Goal: Transaction & Acquisition: Purchase product/service

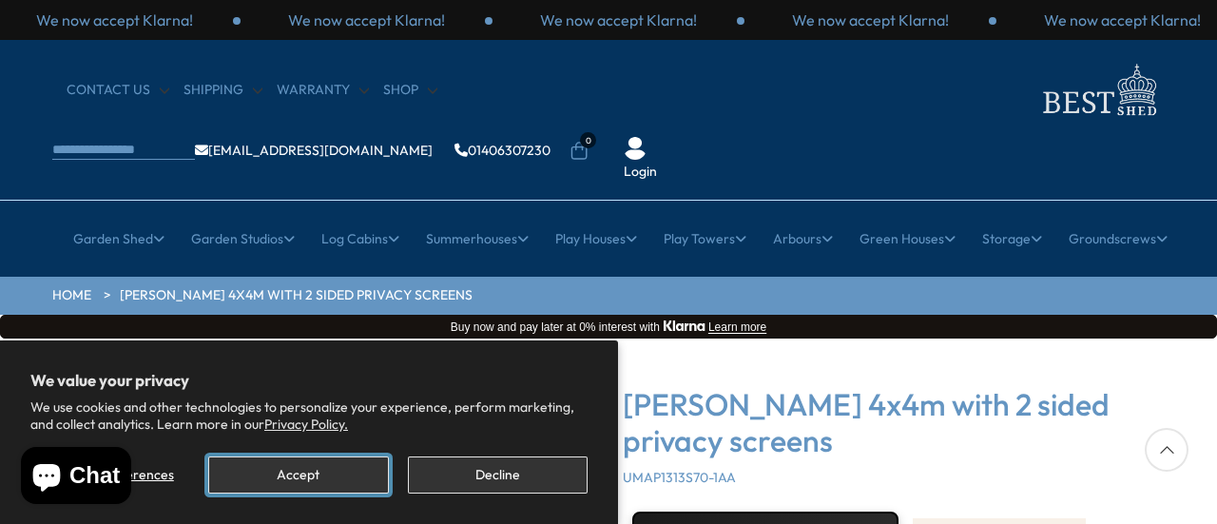
click at [328, 481] on button "Accept" at bounding box center [298, 474] width 180 height 37
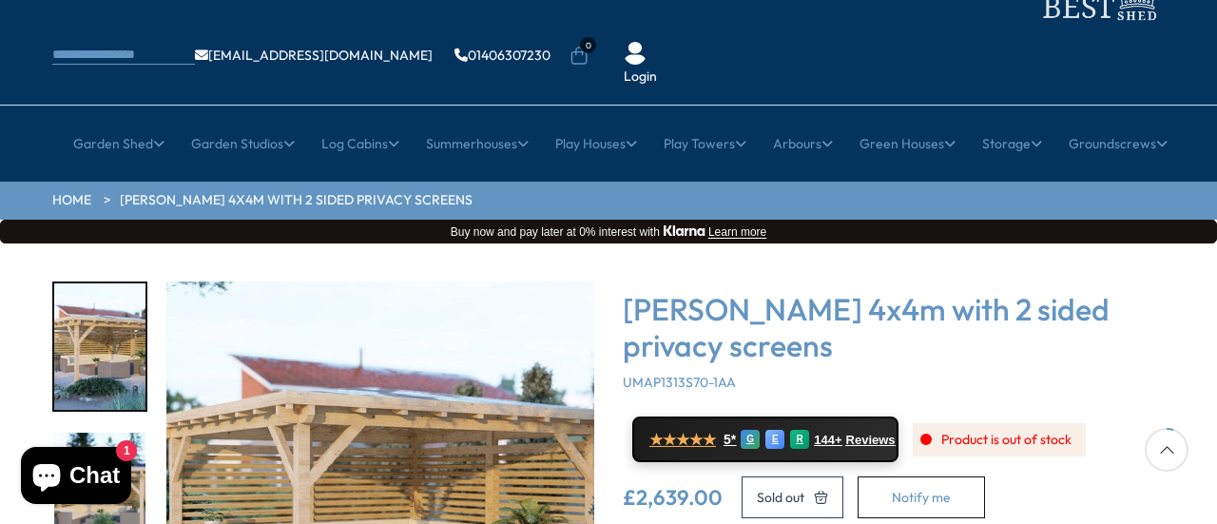
scroll to position [190, 0]
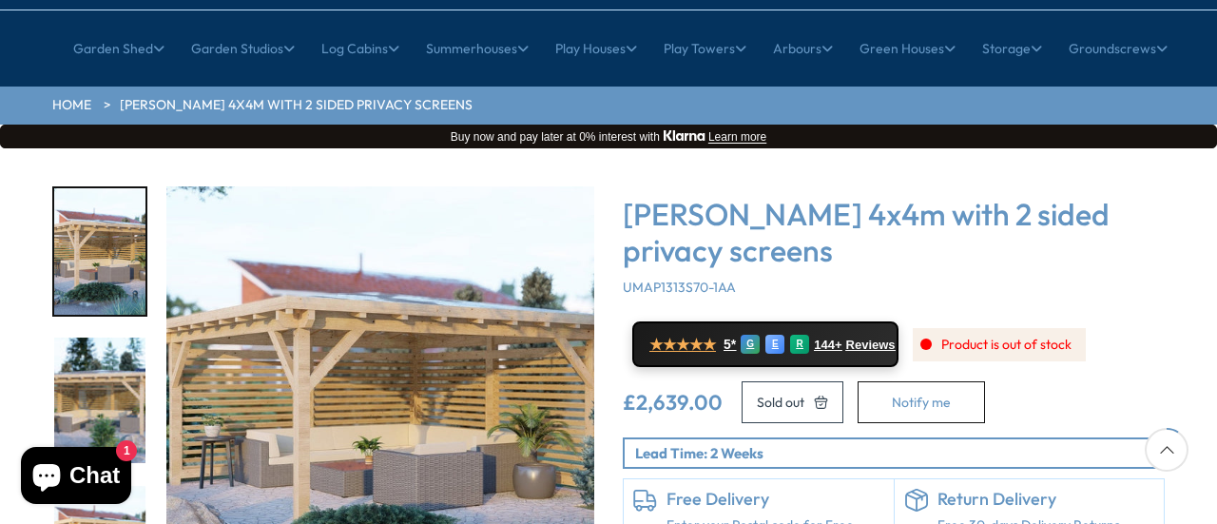
click at [106, 188] on img "1 / 6" at bounding box center [99, 251] width 91 height 126
click at [106, 338] on img "2 / 6" at bounding box center [99, 401] width 91 height 126
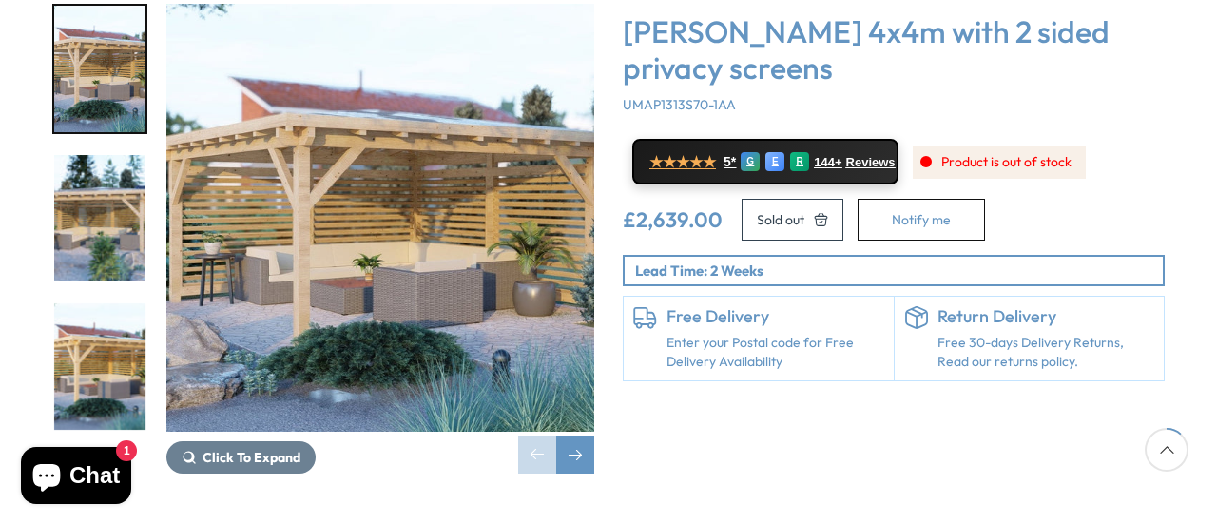
scroll to position [380, 0]
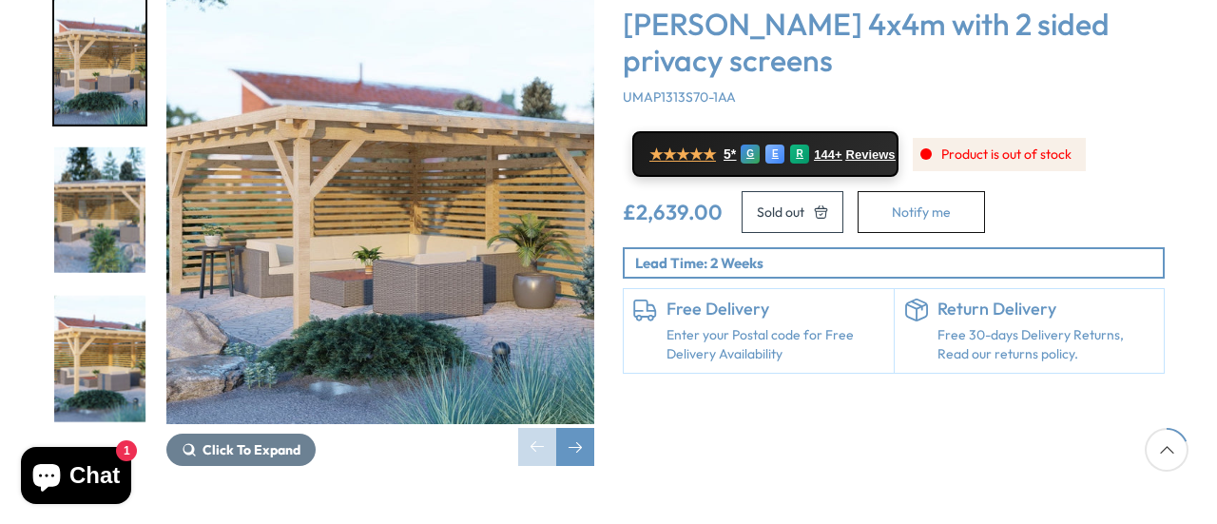
click at [103, 318] on img "3 / 6" at bounding box center [99, 359] width 91 height 126
click at [584, 428] on div "Next slide" at bounding box center [575, 447] width 38 height 38
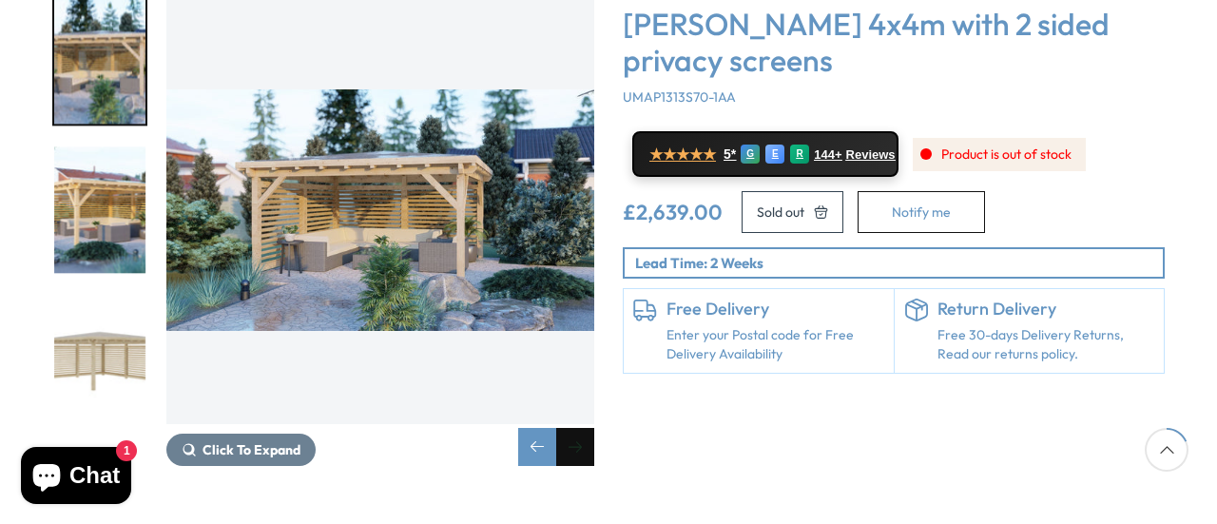
click at [583, 428] on div "Next slide" at bounding box center [575, 447] width 38 height 38
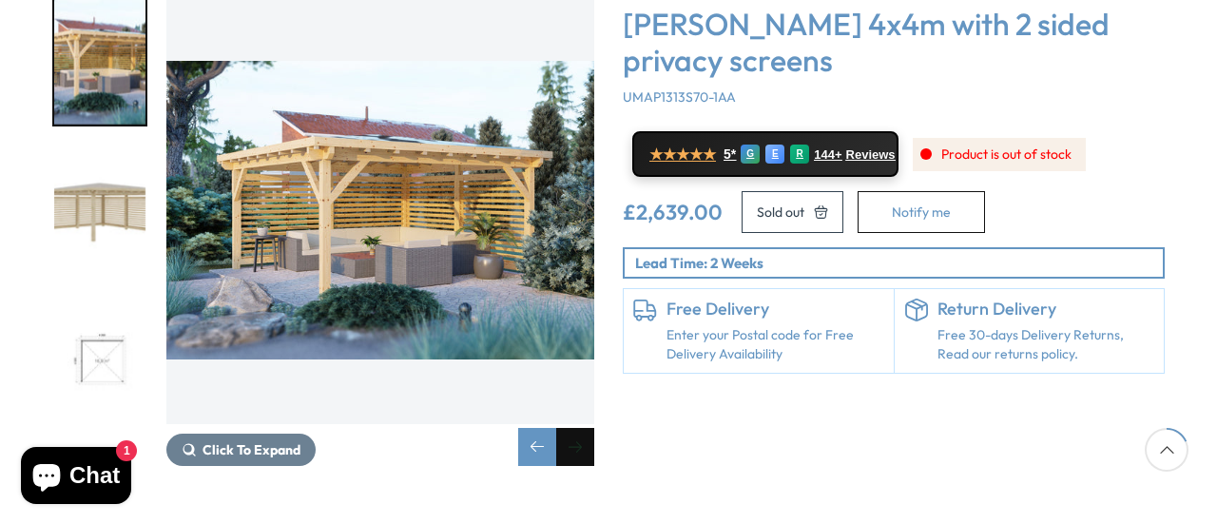
click at [583, 428] on div "Next slide" at bounding box center [575, 447] width 38 height 38
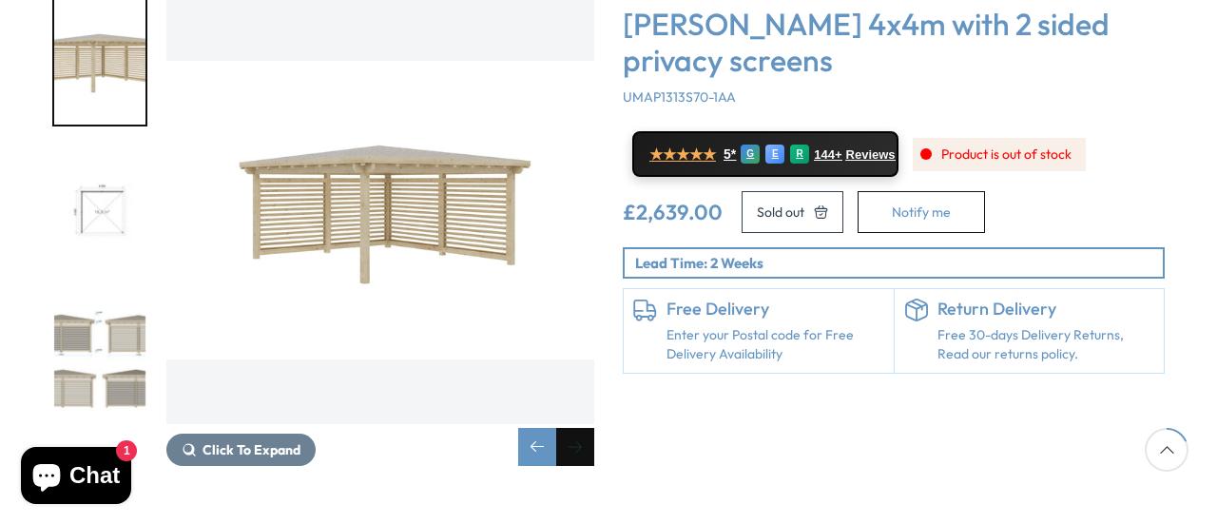
click at [583, 428] on div "Next slide" at bounding box center [575, 447] width 38 height 38
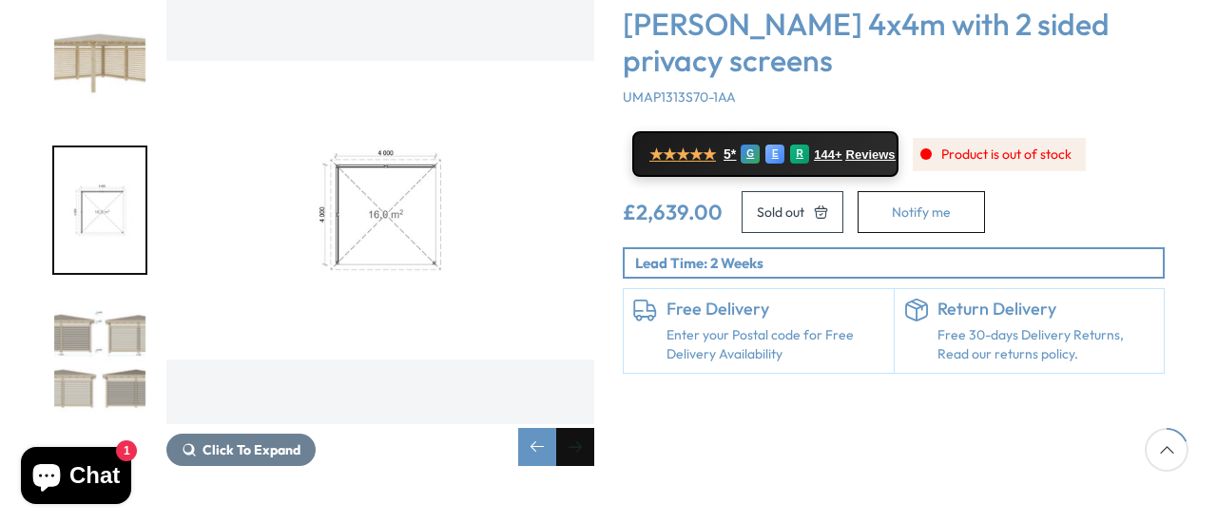
click at [583, 428] on div "Next slide" at bounding box center [575, 447] width 38 height 38
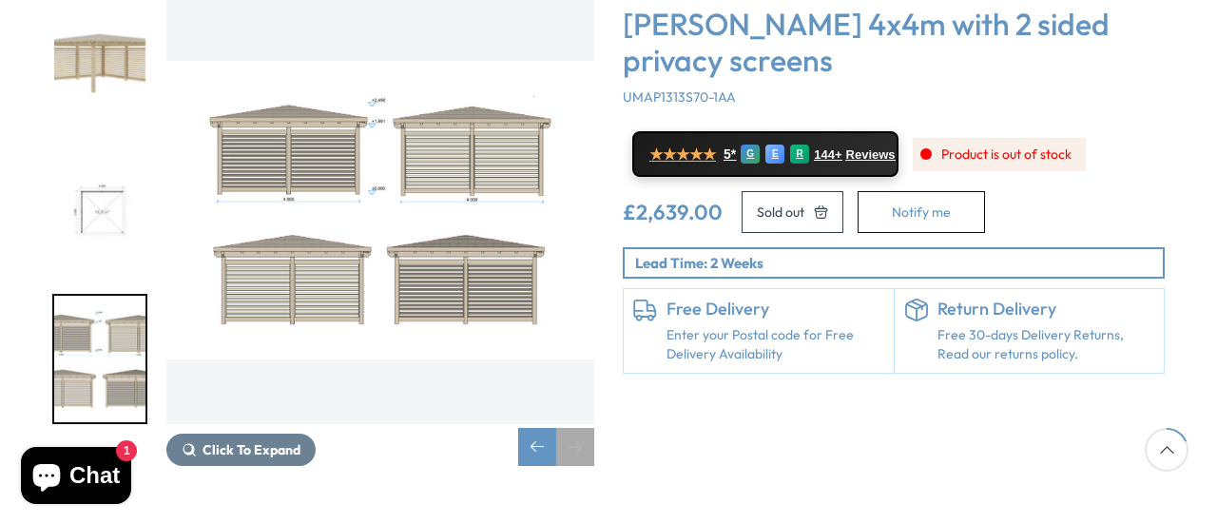
click at [583, 428] on div "Next slide" at bounding box center [575, 447] width 38 height 38
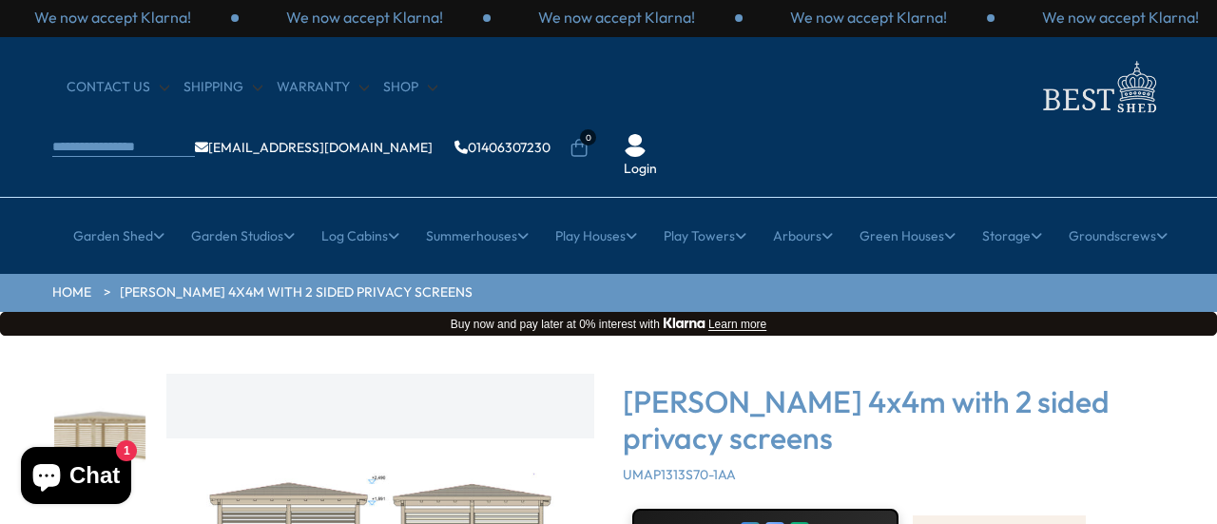
scroll to position [0, 0]
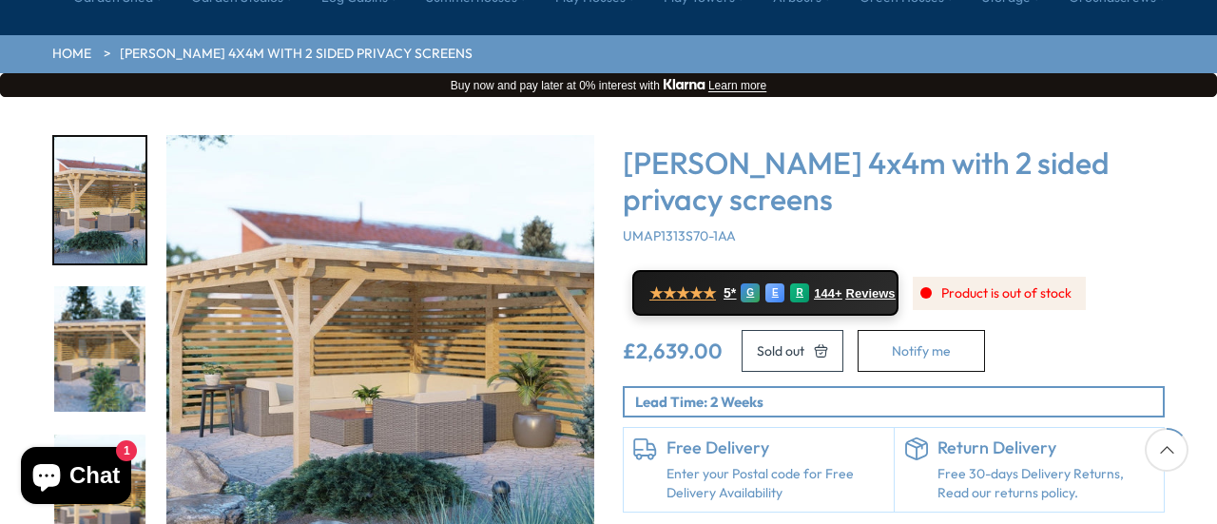
scroll to position [285, 0]
